Goal: Task Accomplishment & Management: Manage account settings

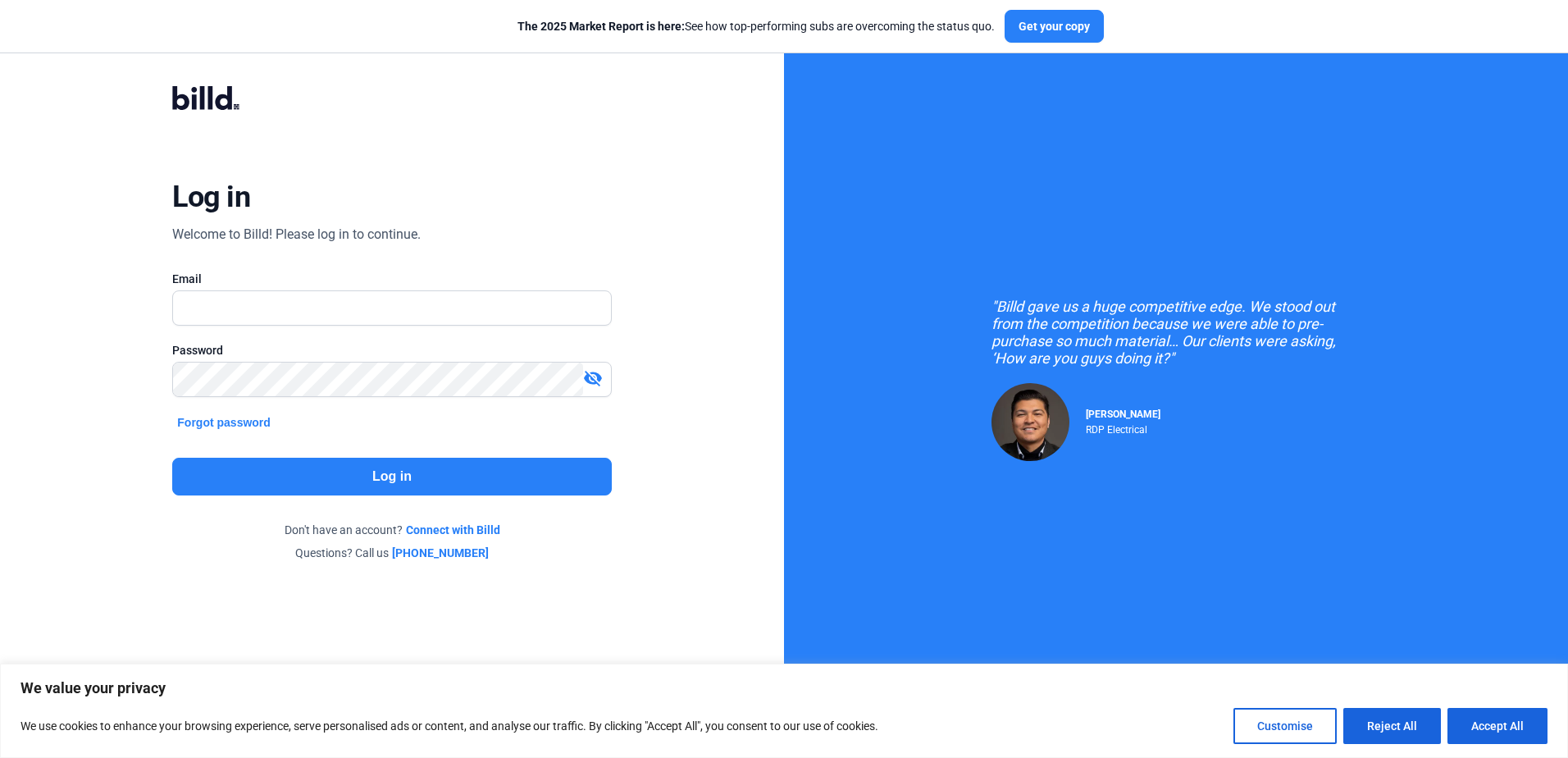
click at [101, 194] on div "Log in Welcome to Billd! Please log in to continue. Email Password visibility_o…" at bounding box center [392, 323] width 784 height 647
click at [247, 318] on input "text" at bounding box center [391, 308] width 437 height 34
type input "[EMAIL_ADDRESS][DOMAIN_NAME]"
click at [591, 377] on mat-icon "visibility_off" at bounding box center [593, 378] width 20 height 20
click at [413, 476] on button "Log in" at bounding box center [391, 477] width 439 height 38
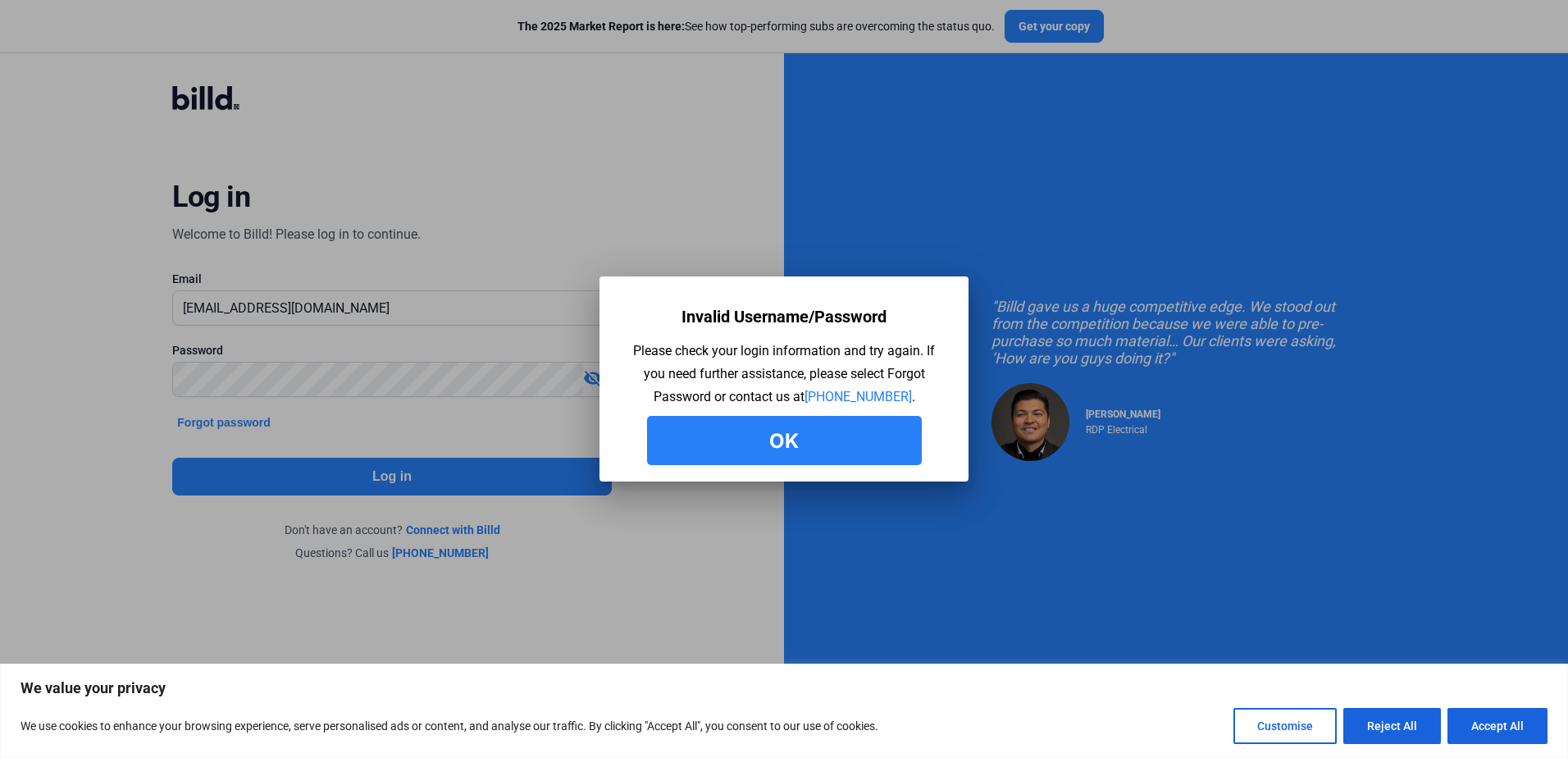
click at [768, 441] on button "Ok" at bounding box center [784, 440] width 274 height 49
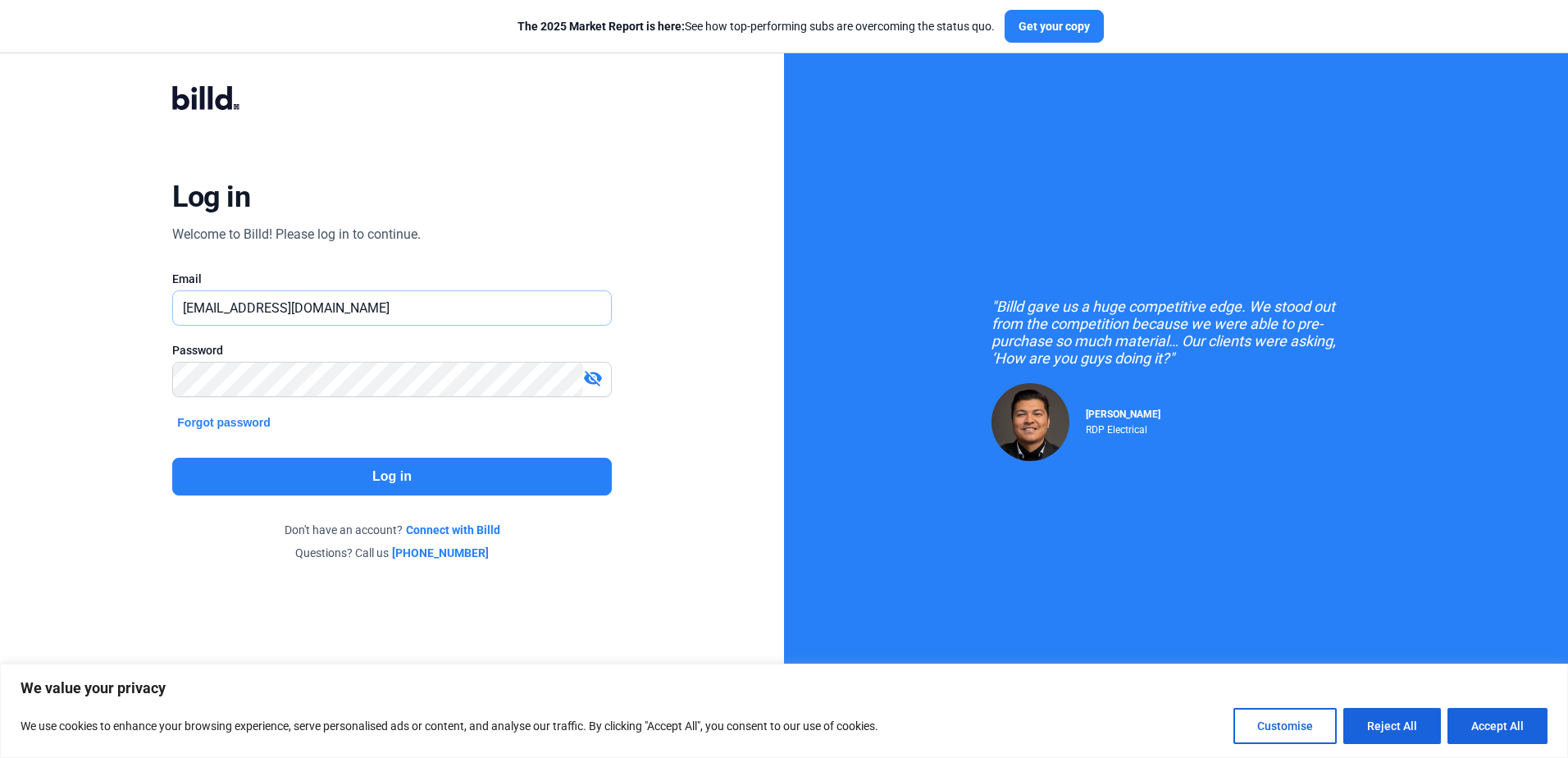
click at [220, 308] on input "[EMAIL_ADDRESS][DOMAIN_NAME]" at bounding box center [391, 308] width 437 height 34
type input "[EMAIL_ADDRESS][DOMAIN_NAME]"
click at [586, 381] on mat-icon "visibility_off" at bounding box center [593, 378] width 20 height 20
click at [384, 481] on button "Log in" at bounding box center [391, 477] width 439 height 38
